Goal: Task Accomplishment & Management: Use online tool/utility

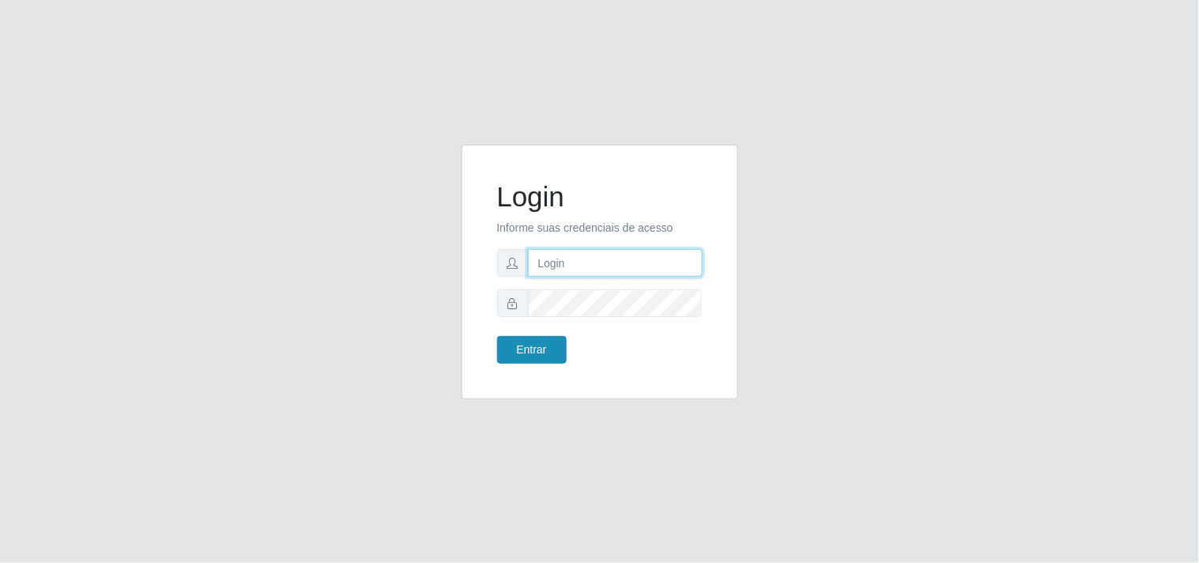
type input "[EMAIL_ADDRESS][DOMAIN_NAME]"
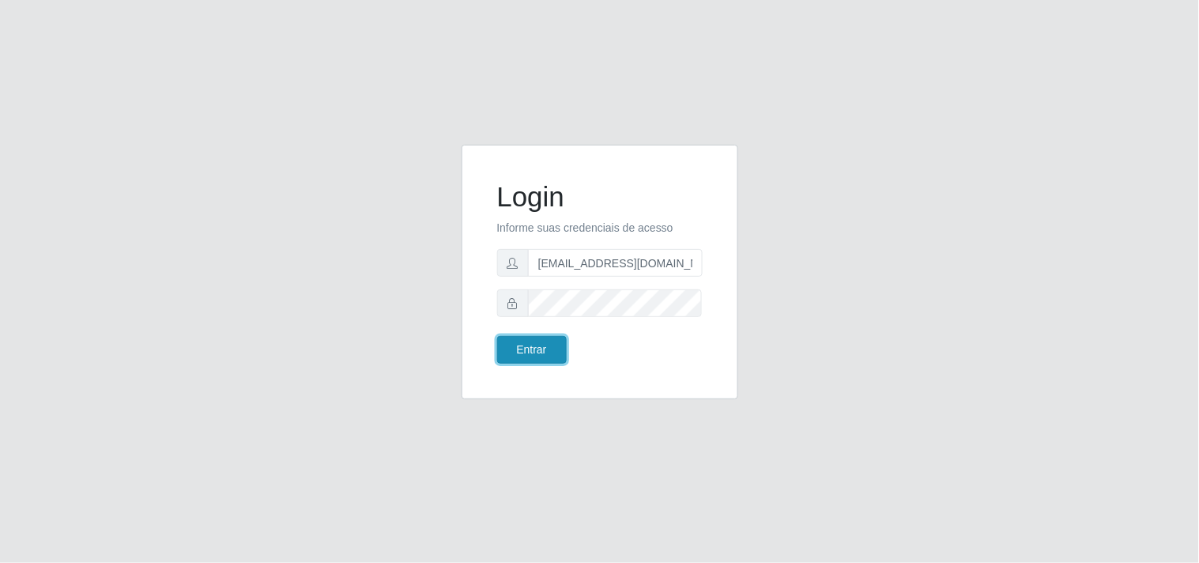
click at [529, 361] on button "Entrar" at bounding box center [532, 350] width 70 height 28
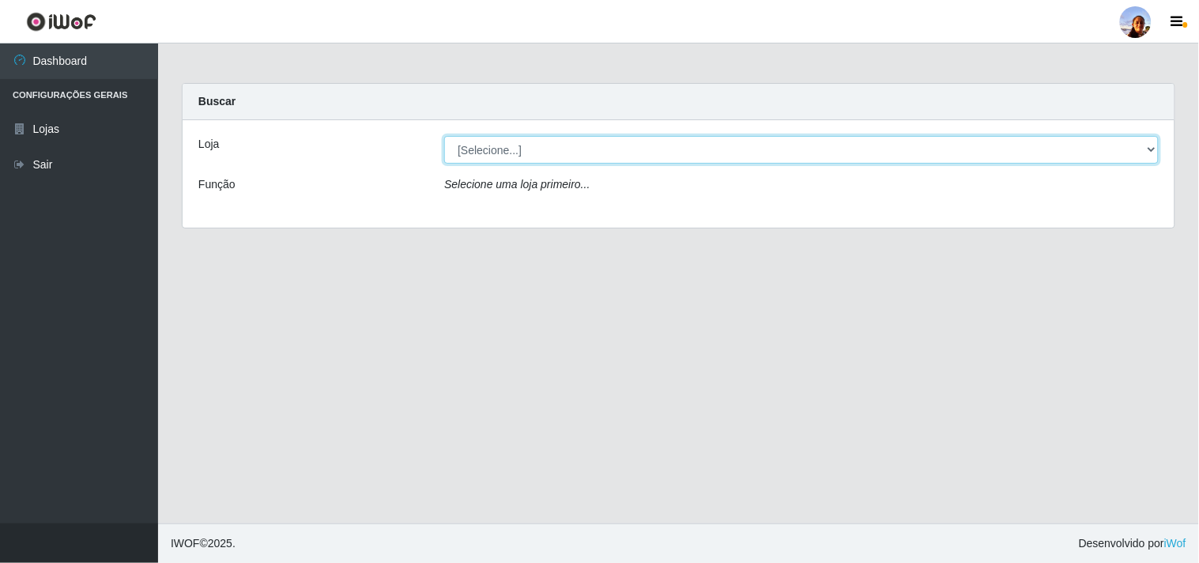
click at [1083, 156] on select "[Selecione...] Supermercado [GEOGRAPHIC_DATA]" at bounding box center [801, 150] width 714 height 28
select select "166"
click at [444, 136] on select "[Selecione...] Supermercado [GEOGRAPHIC_DATA]" at bounding box center [801, 150] width 714 height 28
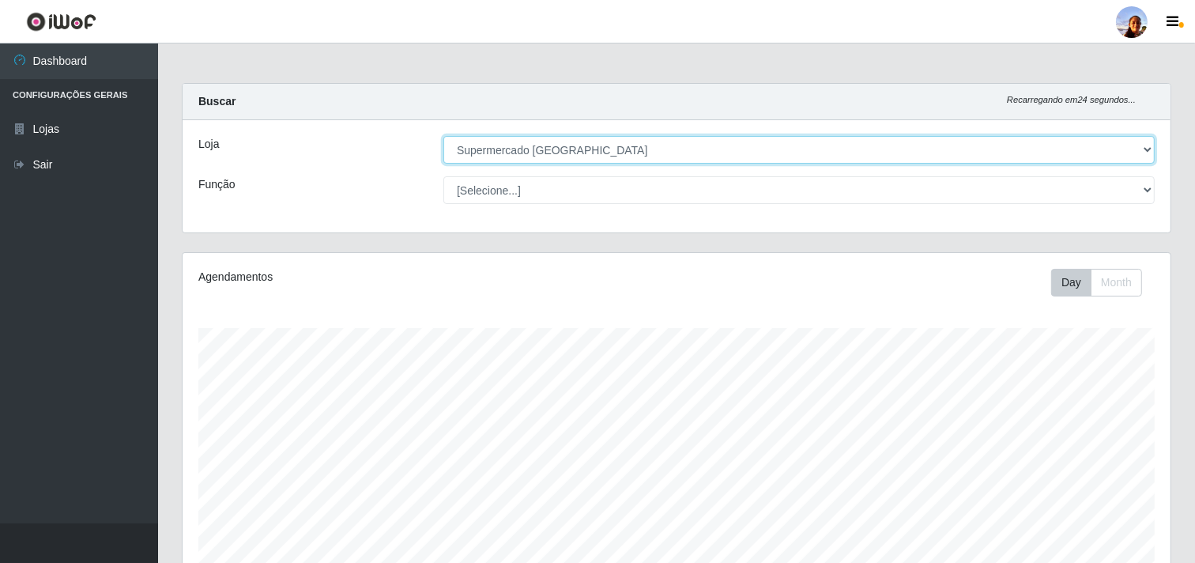
scroll to position [346, 0]
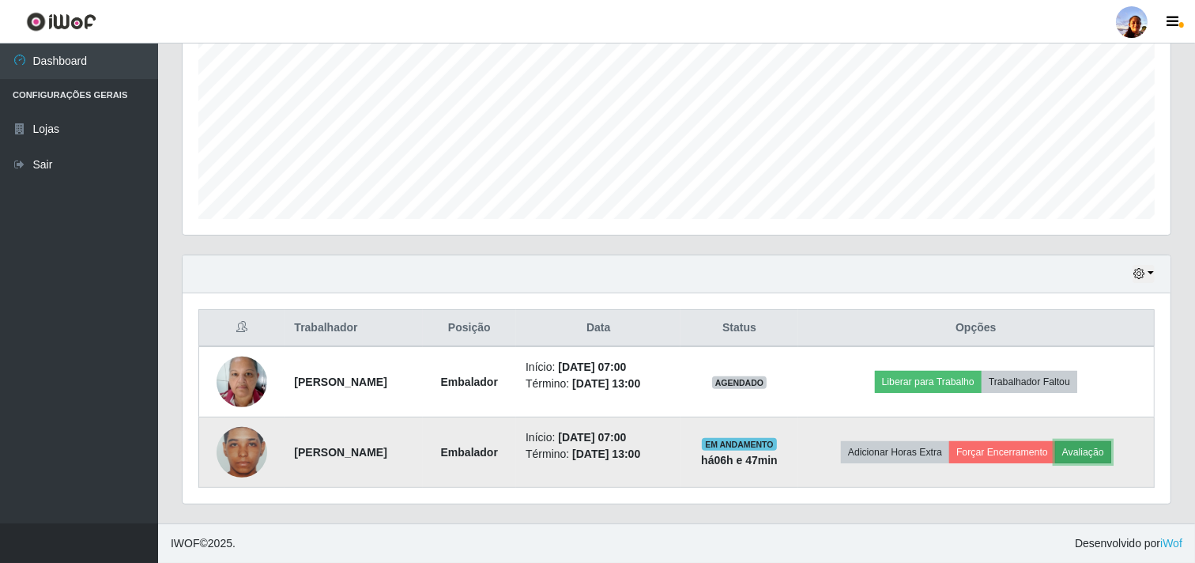
click at [1111, 452] on button "Avaliação" at bounding box center [1083, 452] width 56 height 22
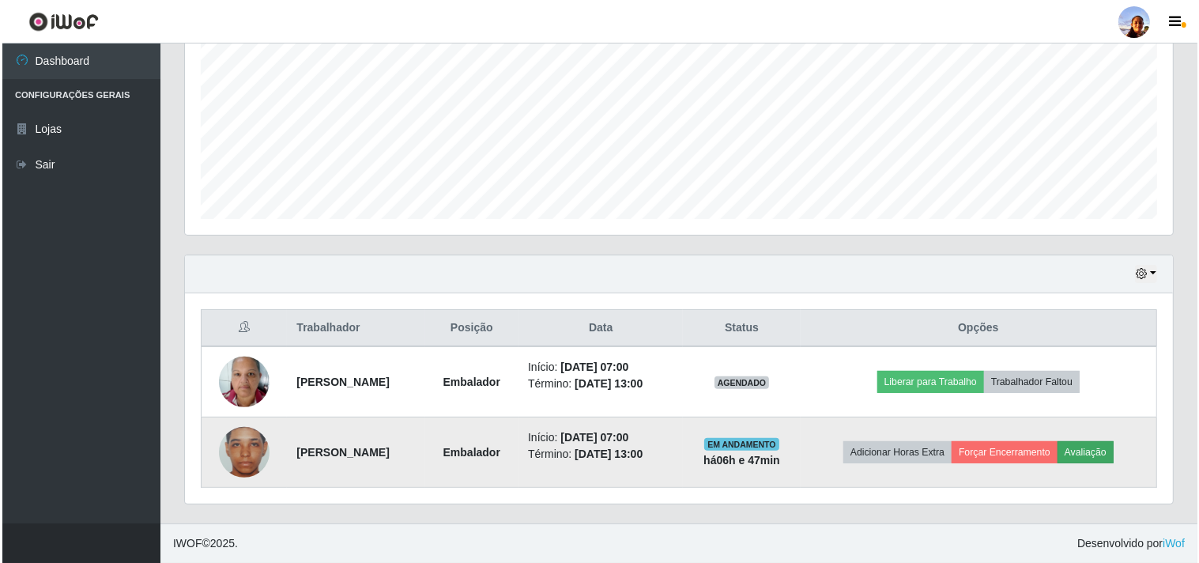
scroll to position [327, 977]
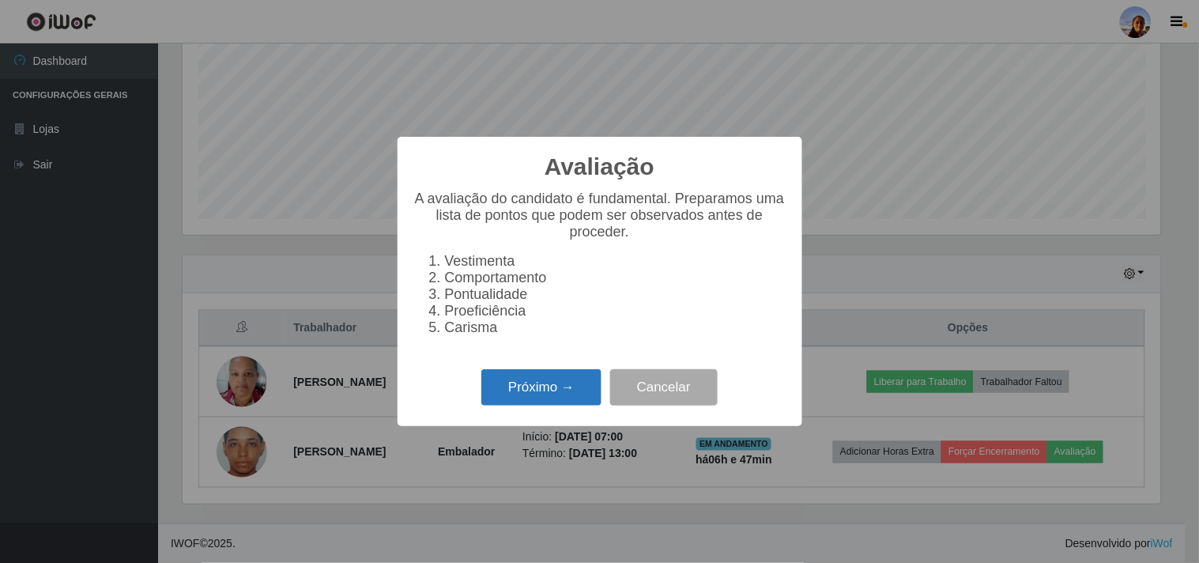
click at [554, 392] on button "Próximo →" at bounding box center [541, 387] width 120 height 37
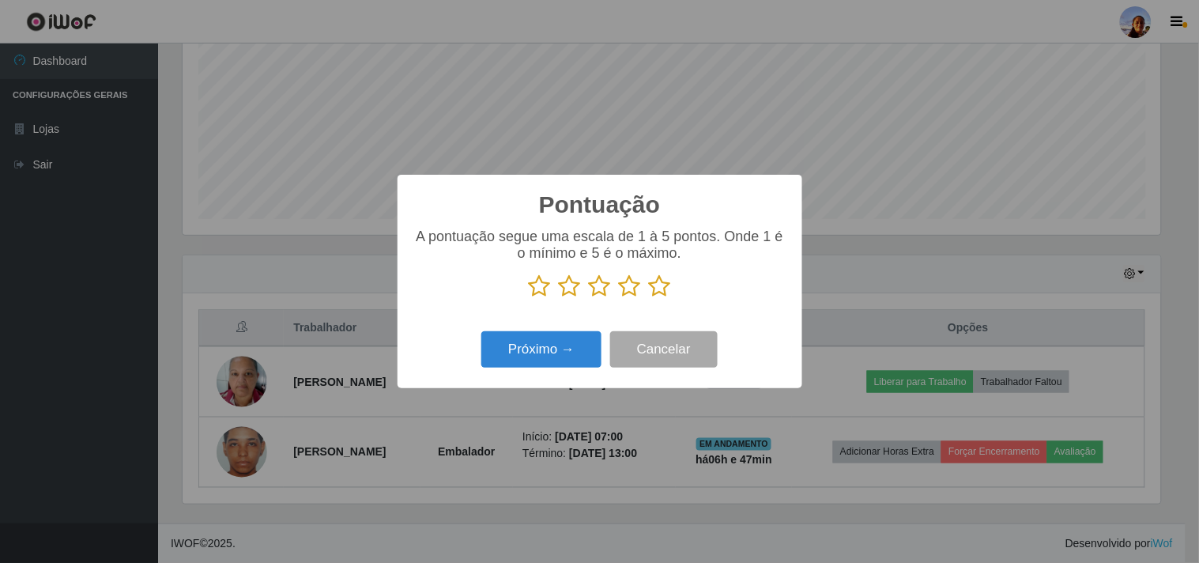
click at [659, 284] on icon at bounding box center [660, 286] width 22 height 24
click at [649, 298] on input "radio" at bounding box center [649, 298] width 0 height 0
click at [555, 349] on button "Próximo →" at bounding box center [541, 349] width 120 height 37
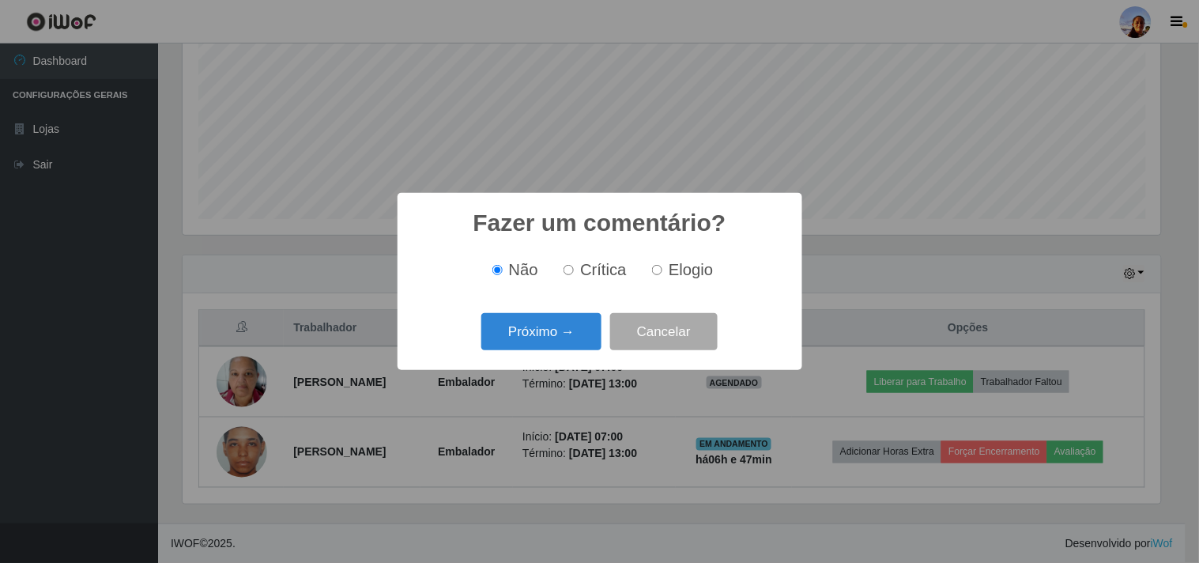
click at [555, 349] on button "Próximo →" at bounding box center [541, 331] width 120 height 37
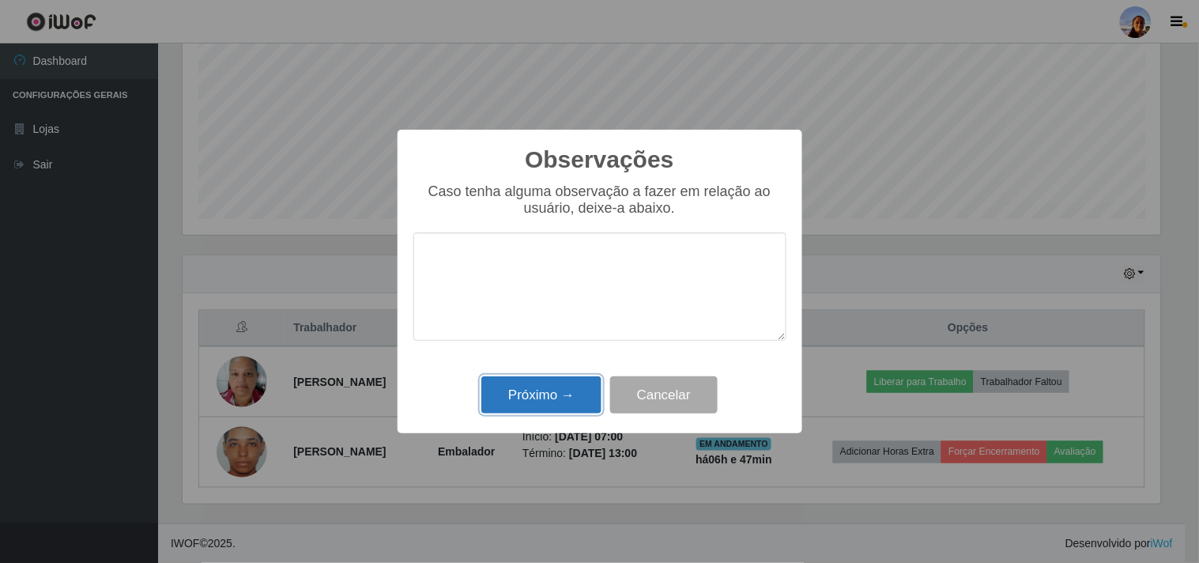
click at [533, 401] on button "Próximo →" at bounding box center [541, 394] width 120 height 37
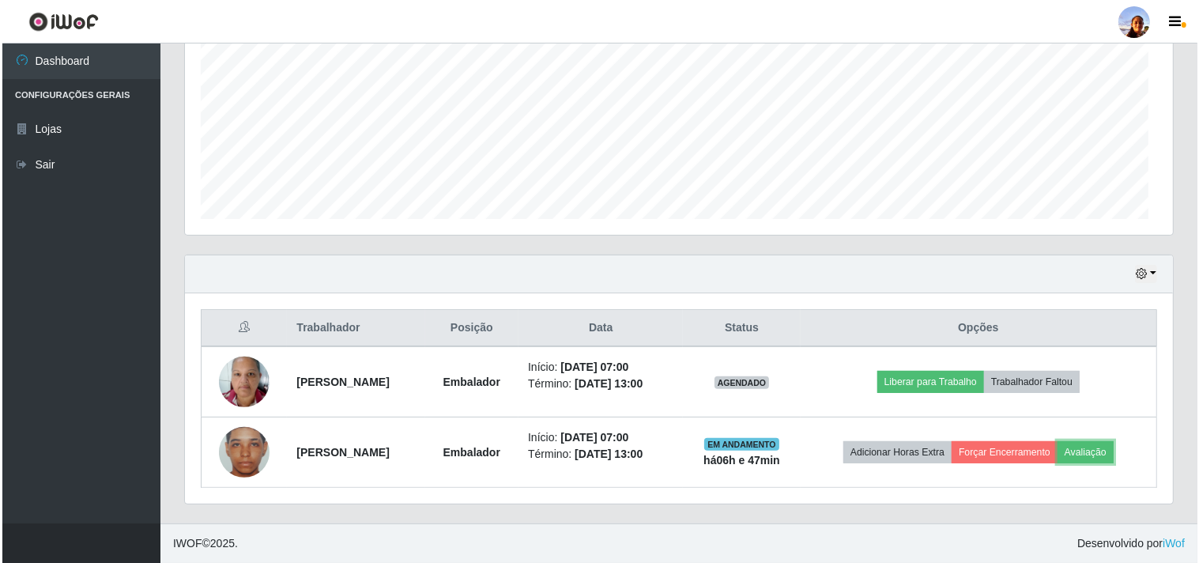
scroll to position [327, 988]
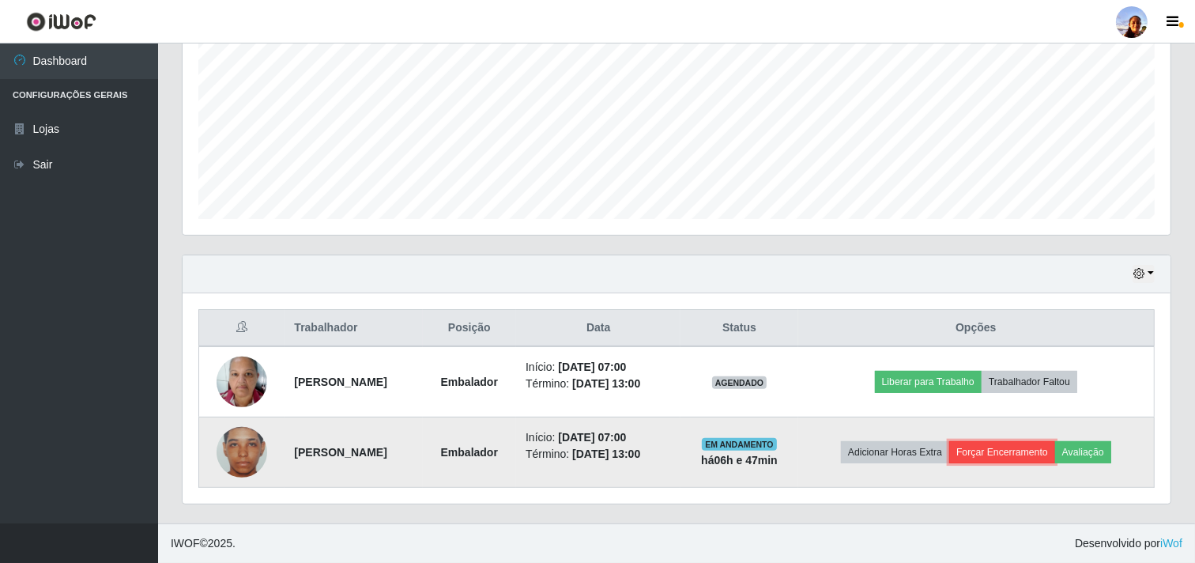
click at [1041, 455] on button "Forçar Encerramento" at bounding box center [1002, 452] width 106 height 22
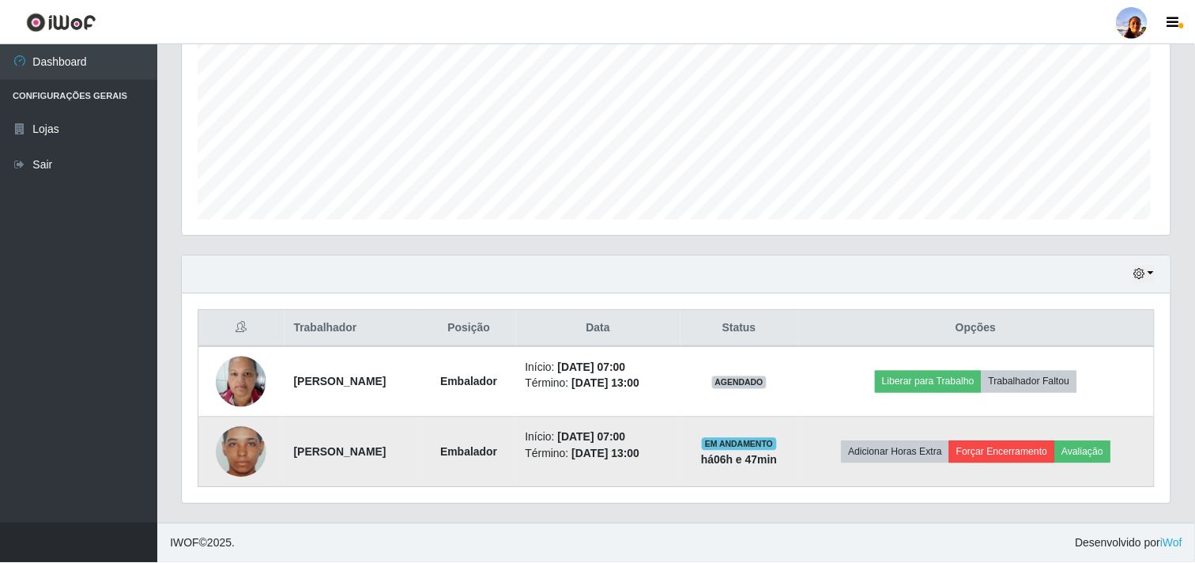
scroll to position [327, 977]
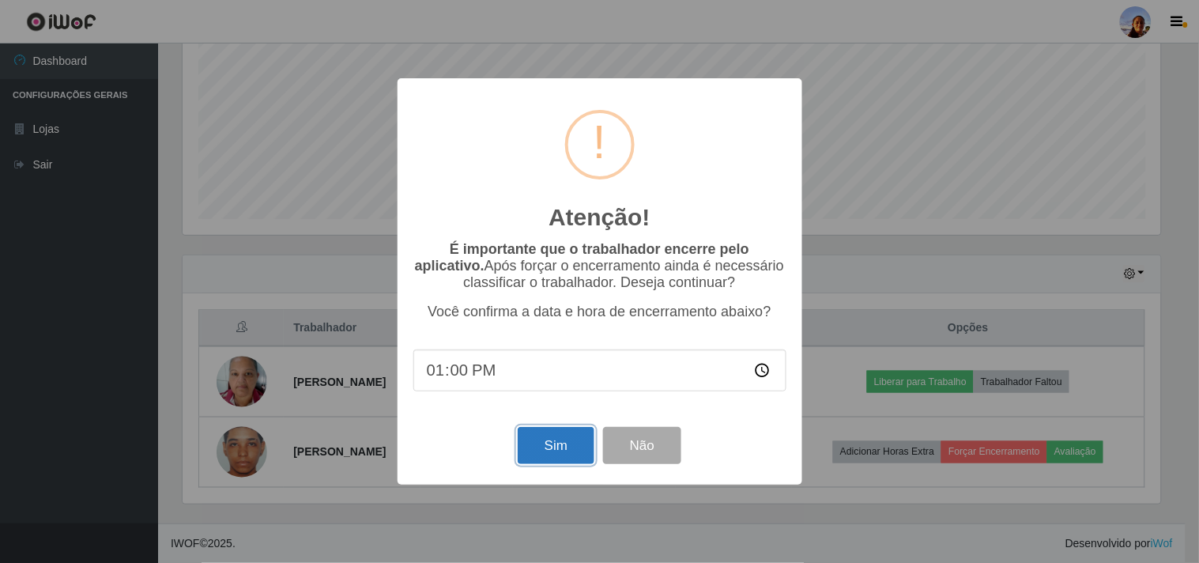
click at [545, 455] on button "Sim" at bounding box center [555, 445] width 77 height 37
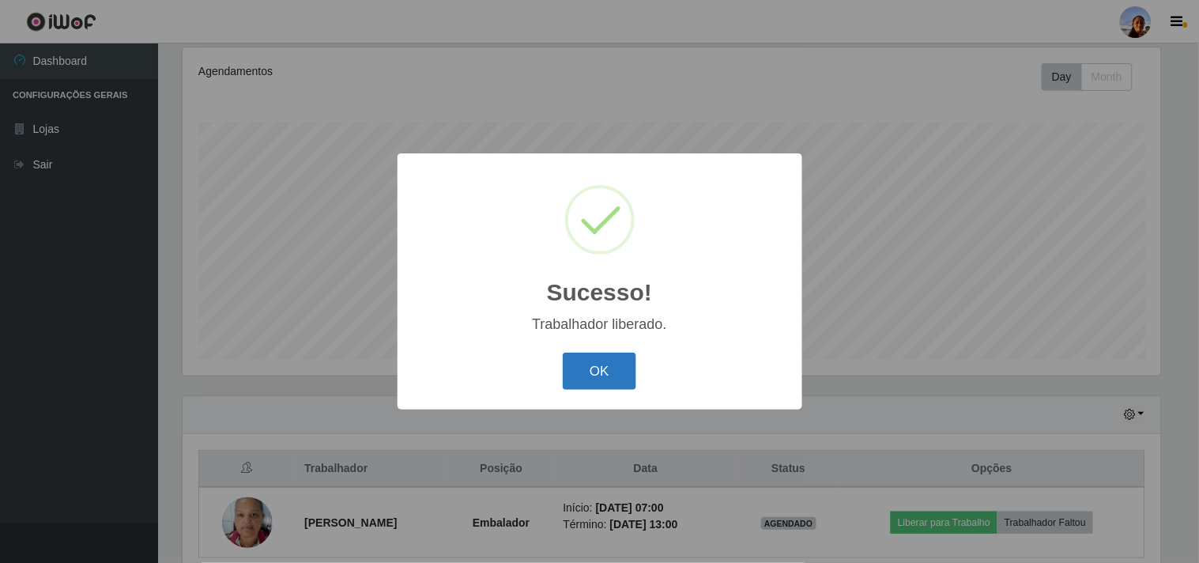
click at [581, 374] on button "OK" at bounding box center [599, 370] width 73 height 37
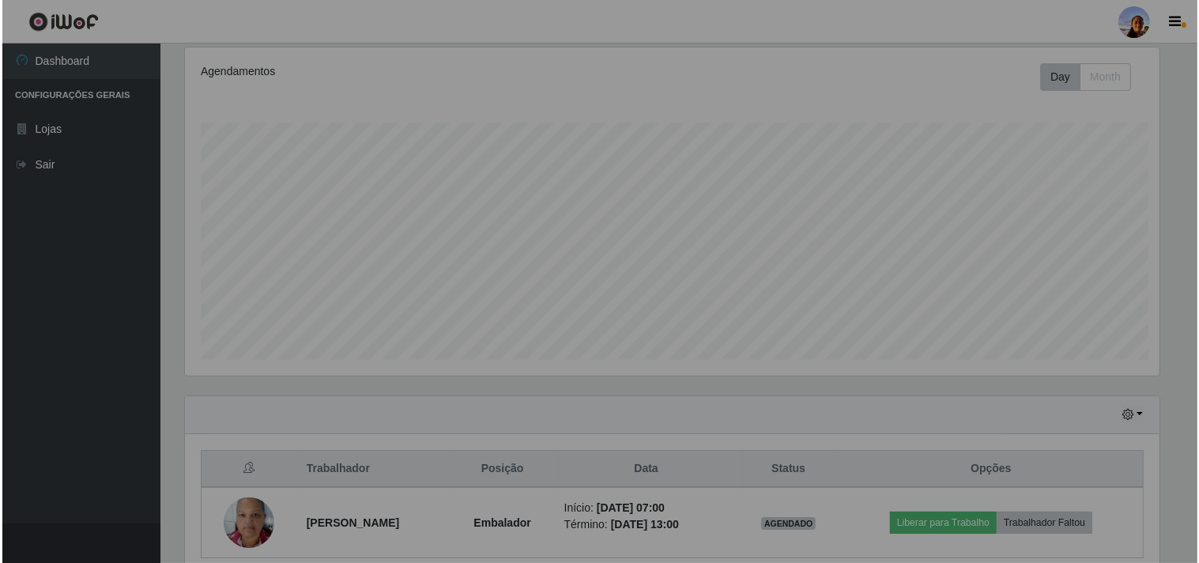
scroll to position [327, 988]
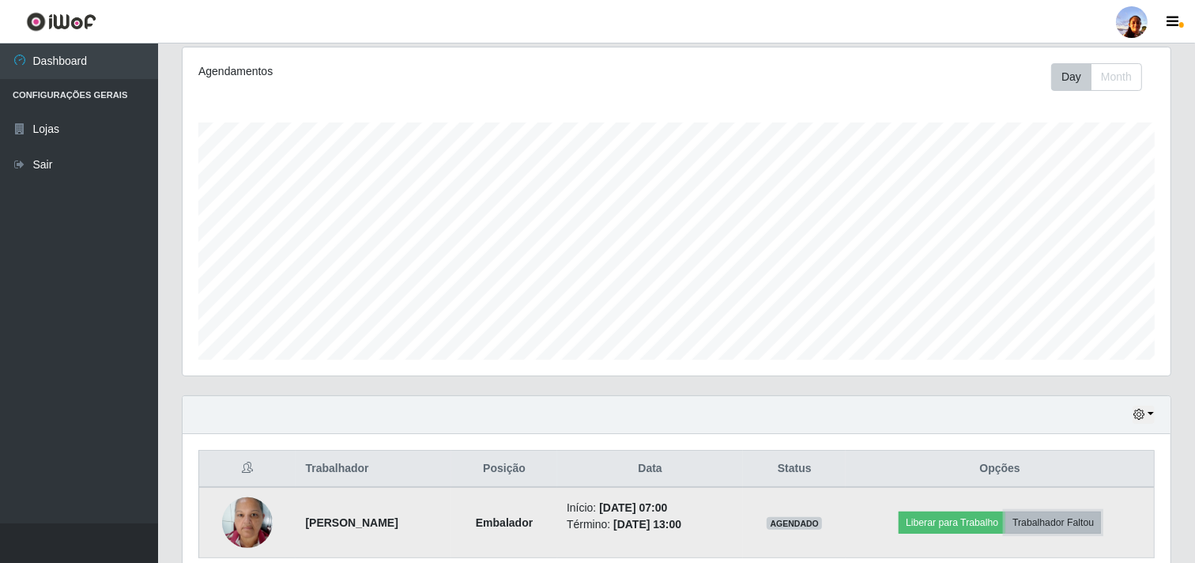
click at [1075, 525] on button "Trabalhador Faltou" at bounding box center [1053, 522] width 96 height 22
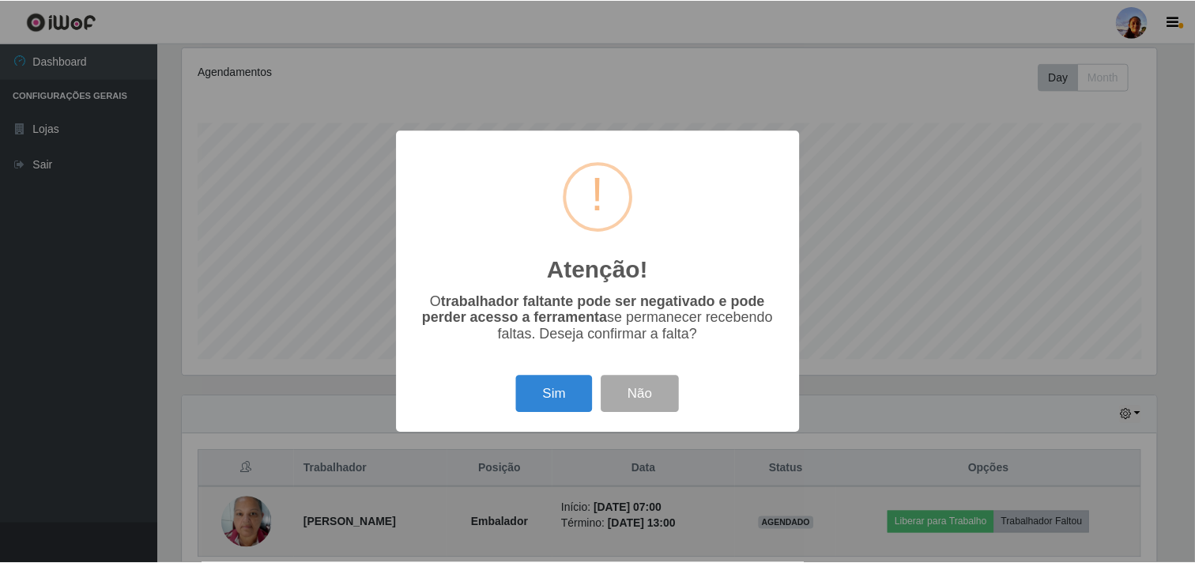
scroll to position [327, 977]
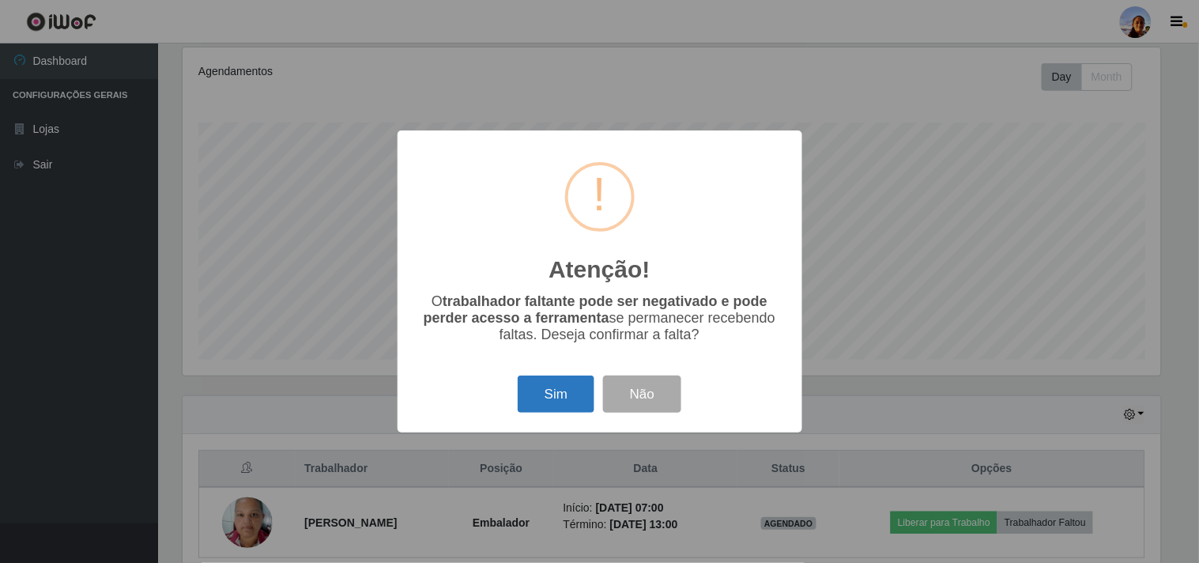
click at [557, 399] on button "Sim" at bounding box center [555, 393] width 77 height 37
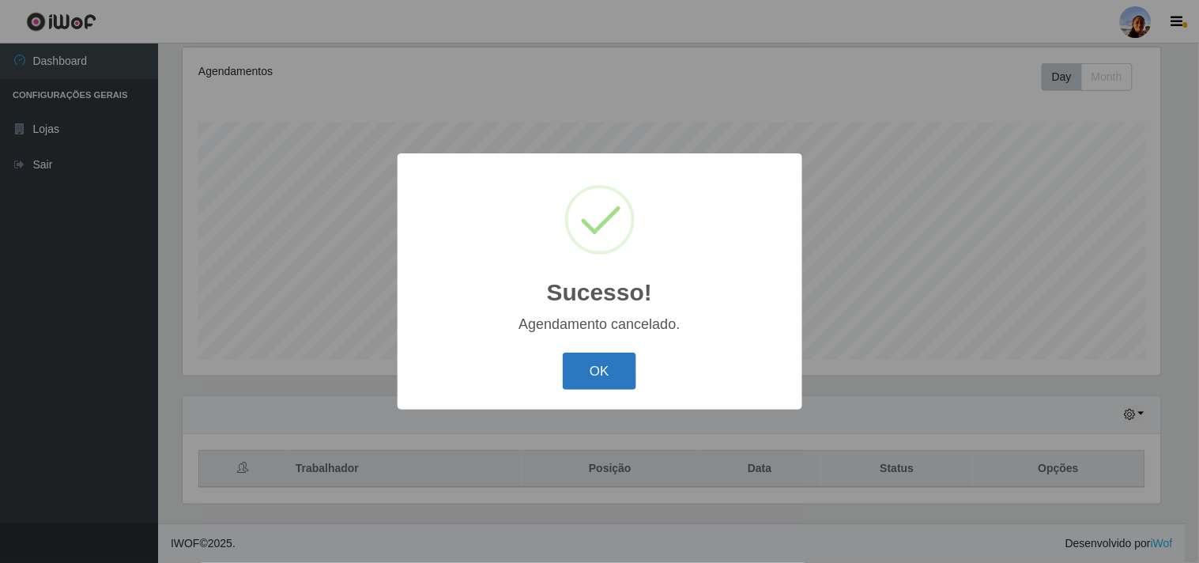
click at [603, 373] on button "OK" at bounding box center [599, 370] width 73 height 37
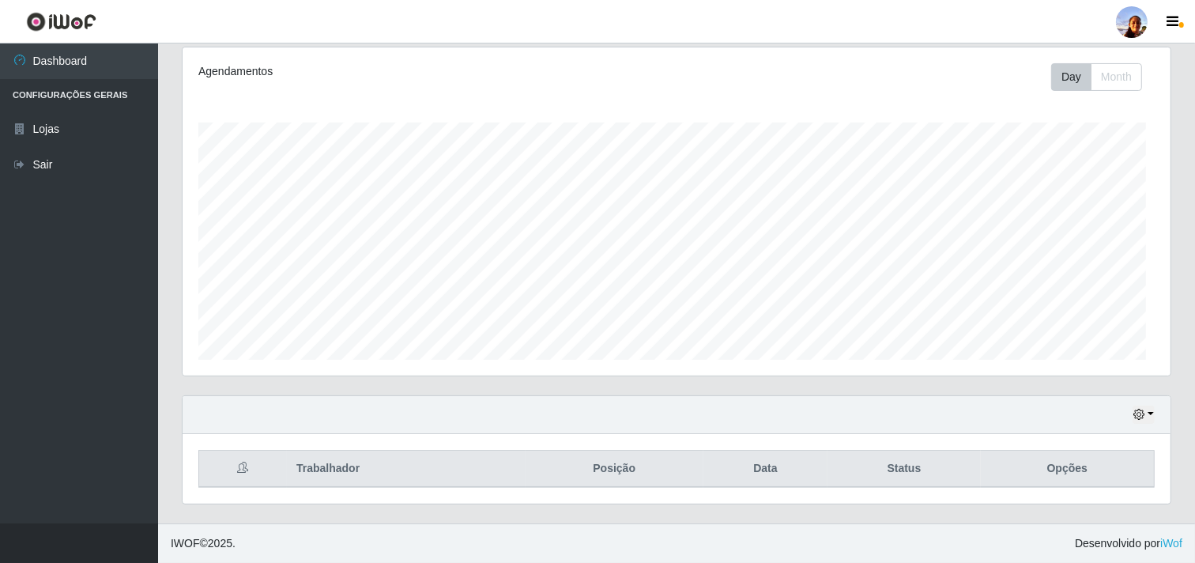
scroll to position [327, 988]
